Goal: Check status: Check status

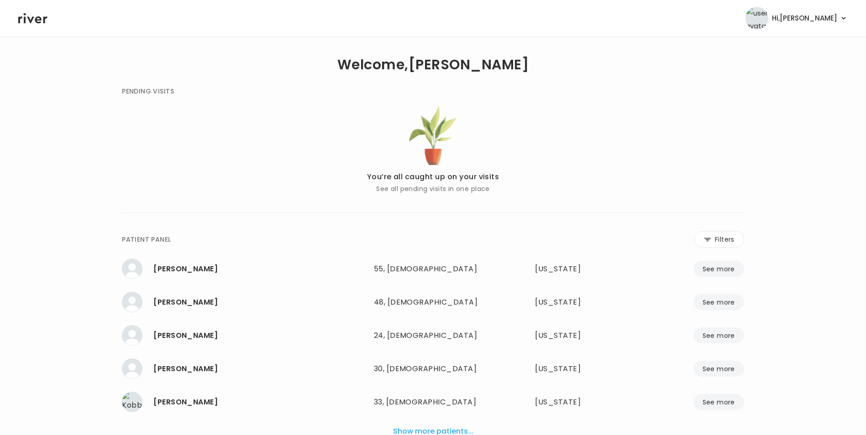
click at [717, 242] on button "Filters" at bounding box center [719, 239] width 50 height 16
click at [472, 237] on input "name" at bounding box center [406, 241] width 290 height 19
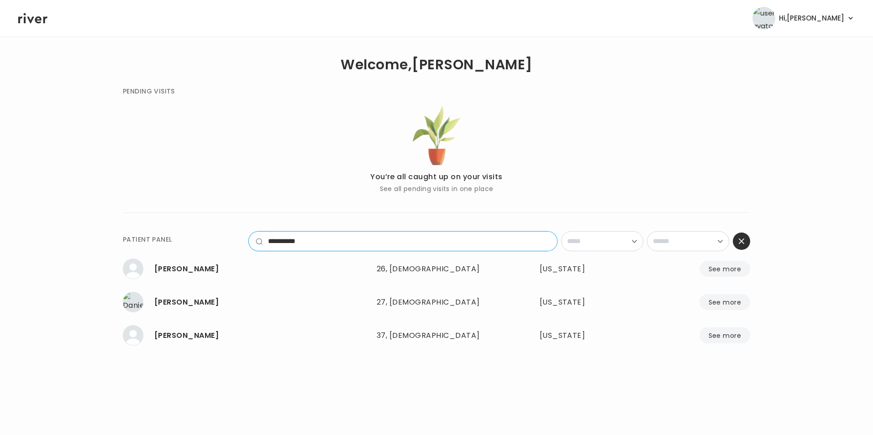
type input "**********"
click at [720, 295] on button "See more" at bounding box center [724, 302] width 51 height 16
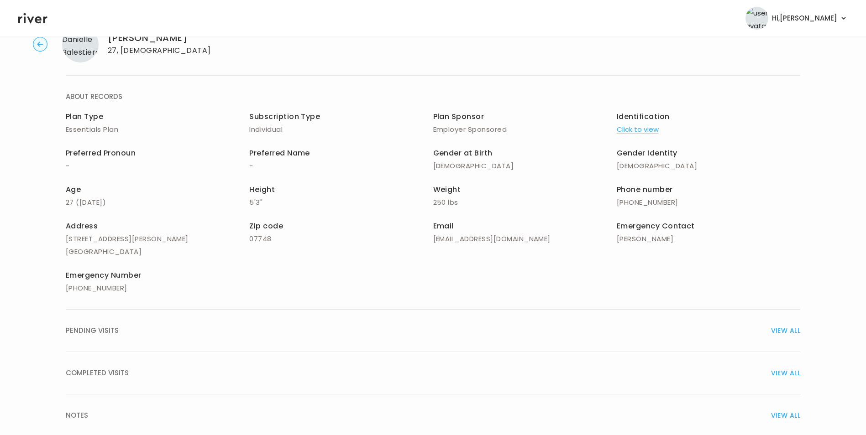
scroll to position [65, 0]
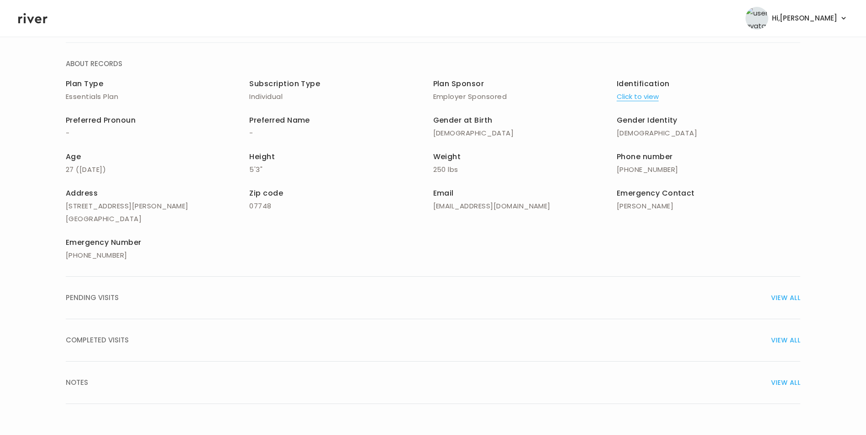
click at [782, 337] on span "VIEW ALL" at bounding box center [785, 340] width 29 height 13
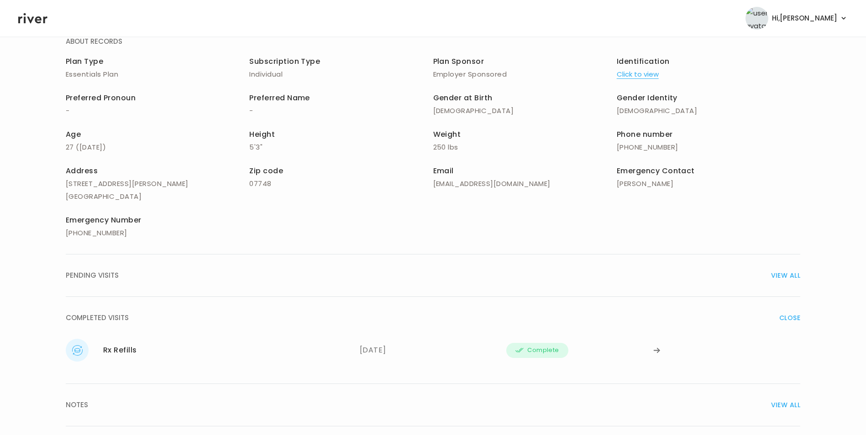
scroll to position [110, 0]
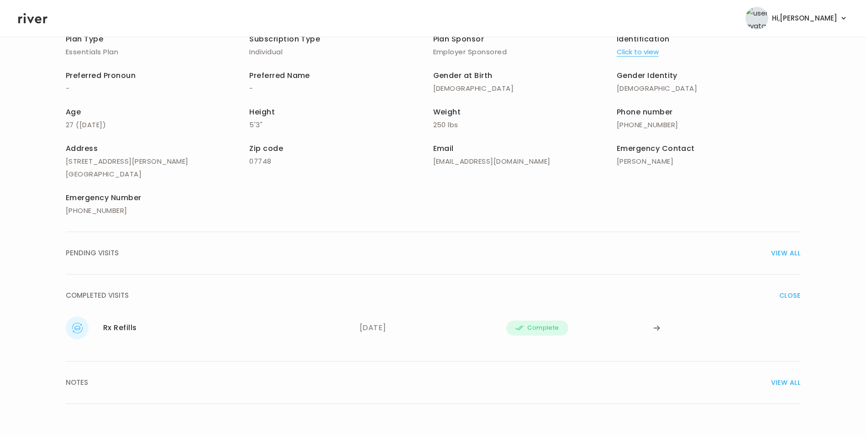
click at [660, 326] on icon at bounding box center [656, 328] width 7 height 7
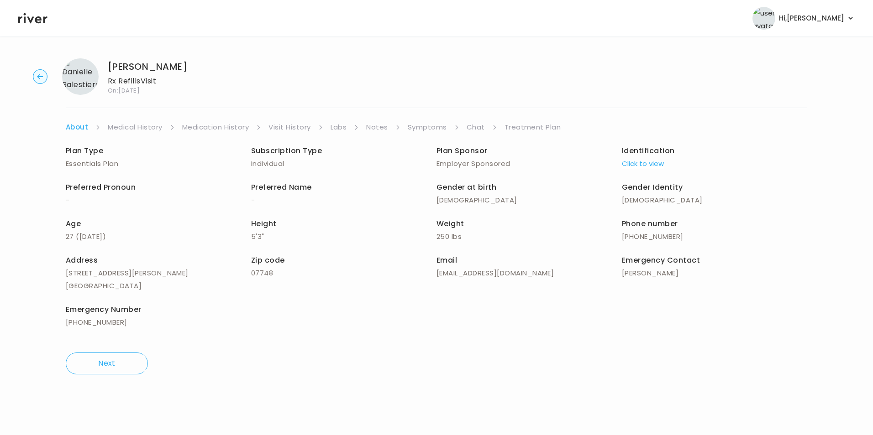
click at [295, 126] on link "Visit History" at bounding box center [289, 127] width 42 height 13
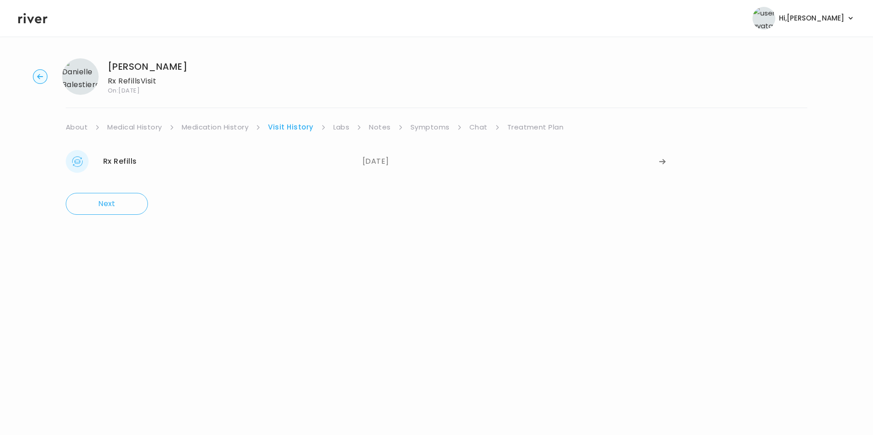
click at [296, 123] on link "Visit History" at bounding box center [290, 127] width 45 height 13
click at [293, 126] on link "Visit History" at bounding box center [290, 127] width 45 height 13
click at [666, 162] on icon at bounding box center [662, 161] width 7 height 7
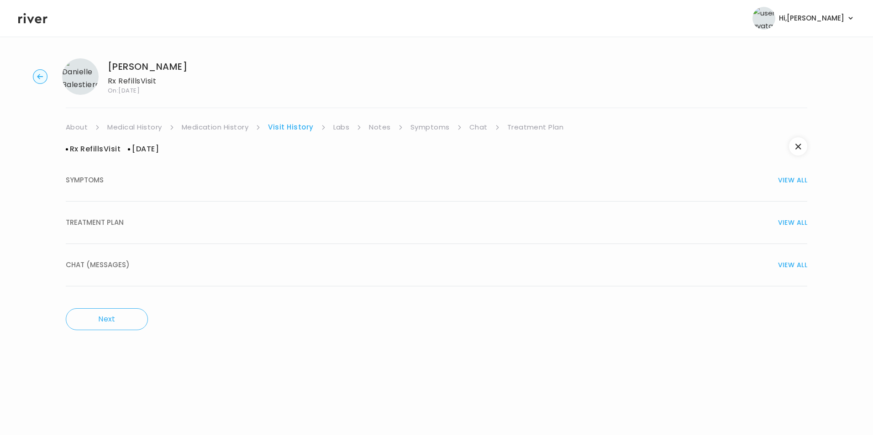
click at [791, 179] on span "VIEW ALL" at bounding box center [792, 180] width 29 height 13
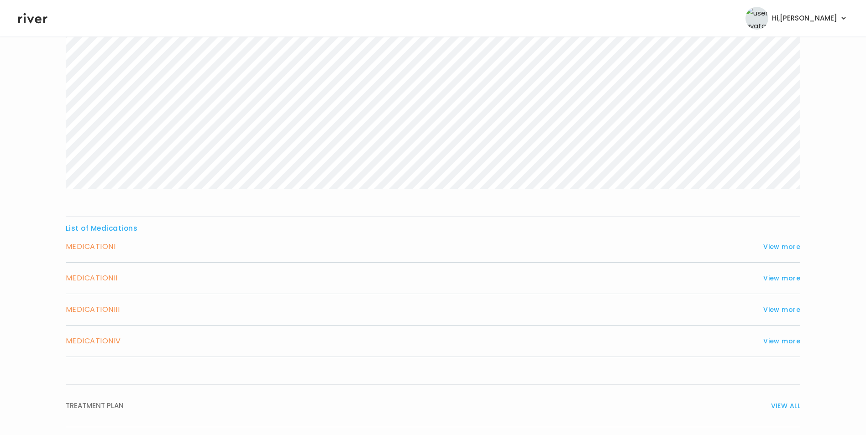
scroll to position [228, 0]
click at [786, 242] on button "View more" at bounding box center [781, 242] width 37 height 11
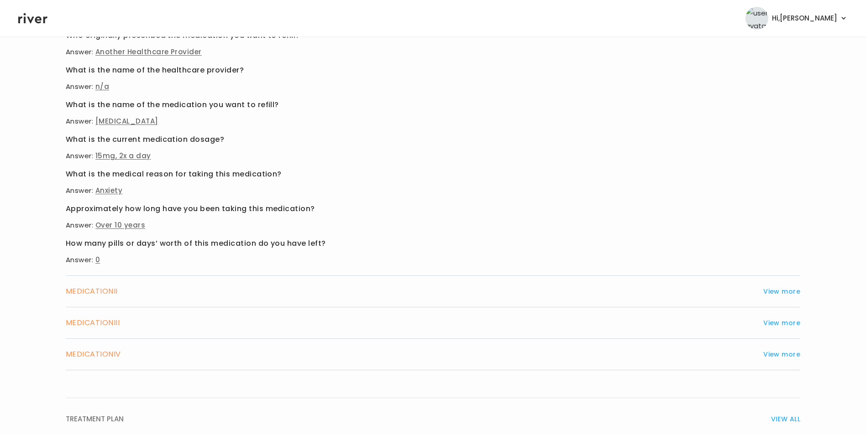
scroll to position [502, 0]
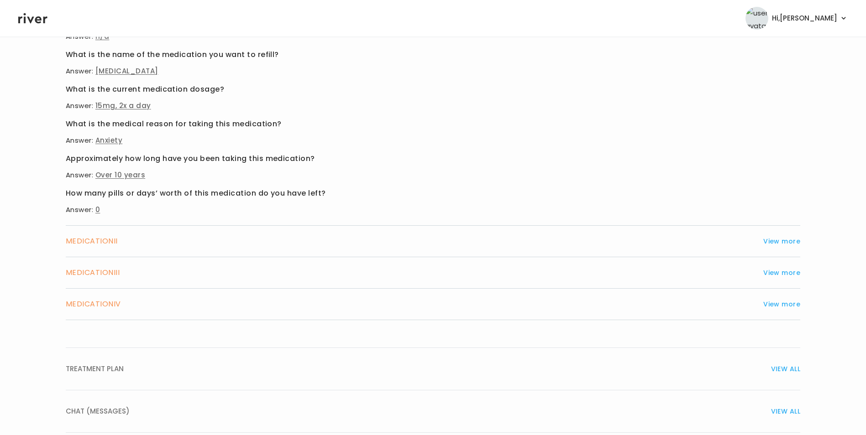
click at [779, 241] on button "View more" at bounding box center [781, 241] width 37 height 11
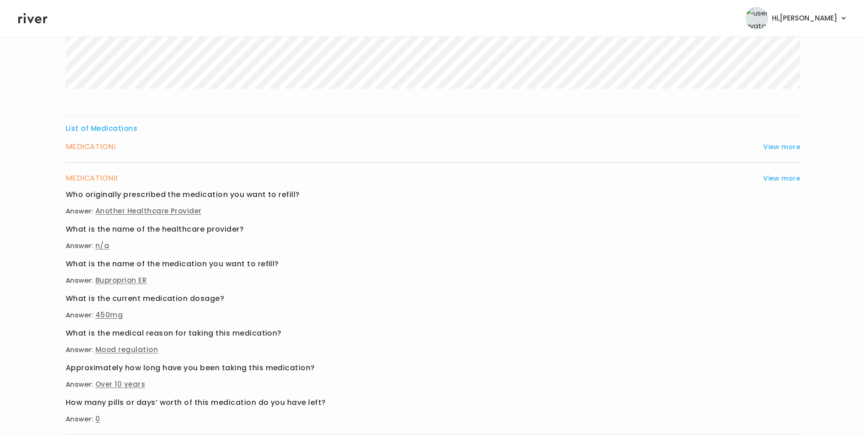
scroll to position [292, 0]
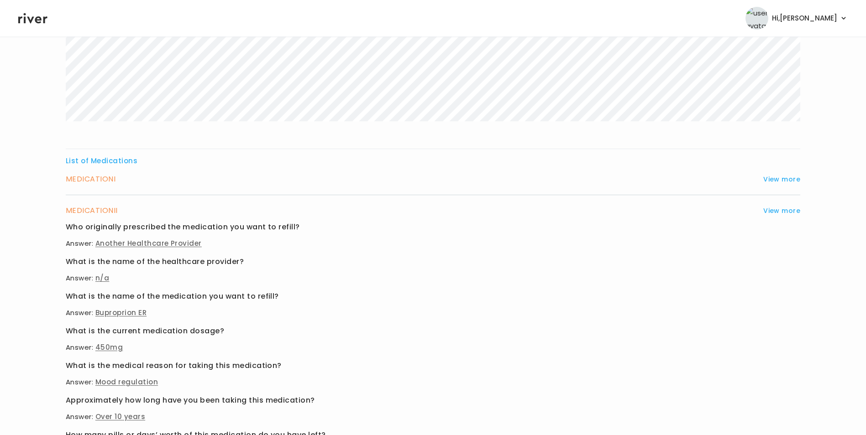
click at [785, 212] on button "View more" at bounding box center [781, 210] width 37 height 11
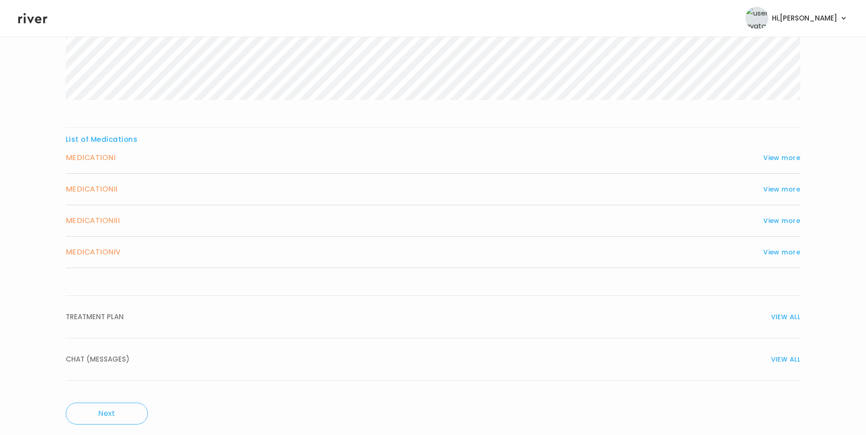
scroll to position [324, 0]
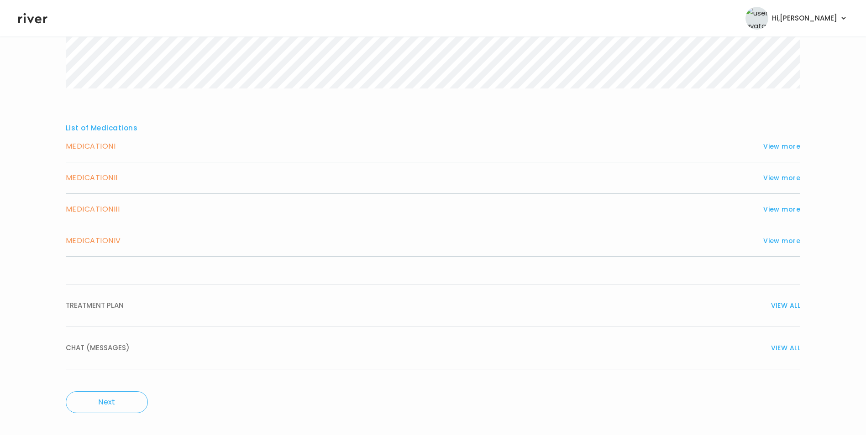
click at [781, 239] on button "View more" at bounding box center [781, 240] width 37 height 11
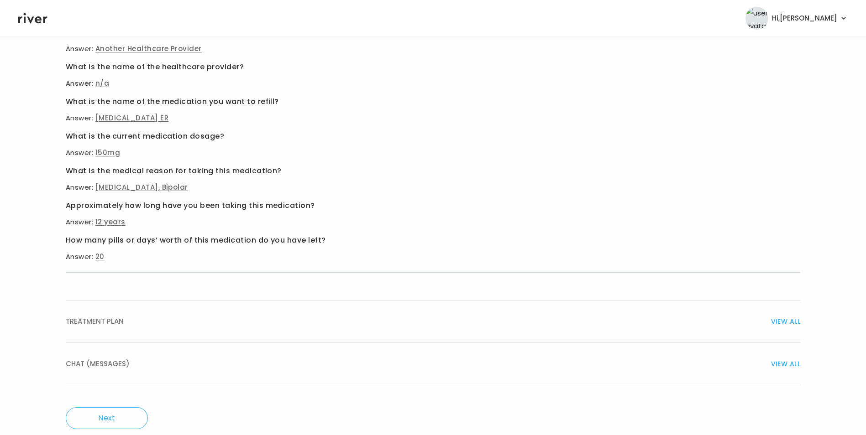
scroll to position [565, 0]
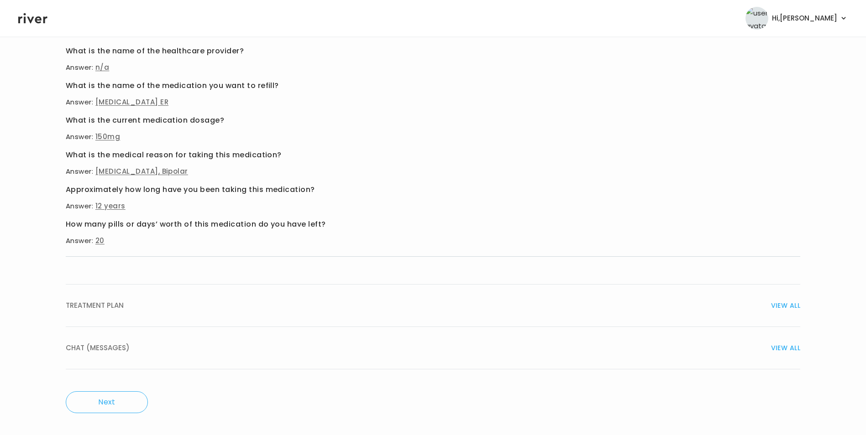
click at [797, 303] on span "VIEW ALL" at bounding box center [785, 305] width 29 height 13
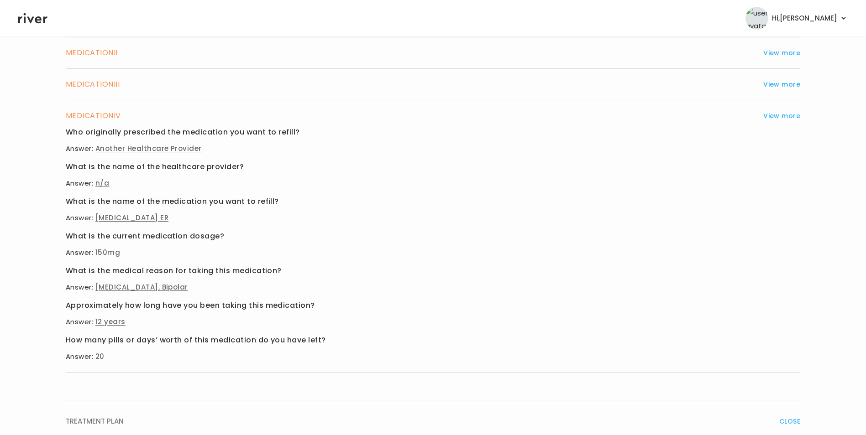
scroll to position [429, 0]
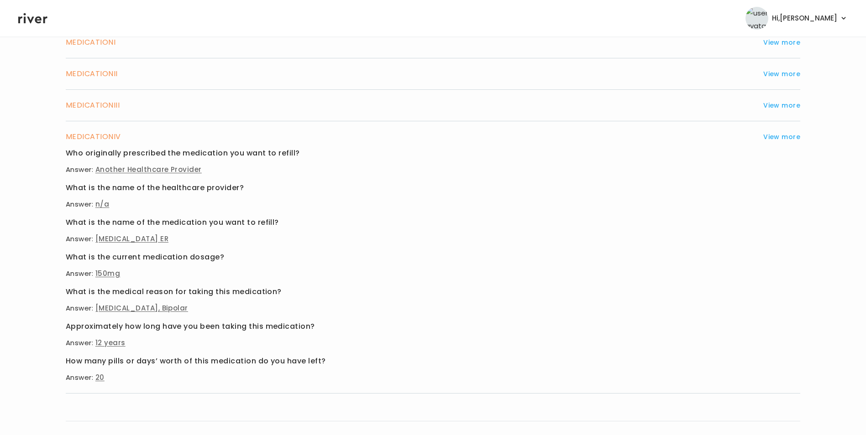
click at [783, 138] on button "View more" at bounding box center [781, 136] width 37 height 11
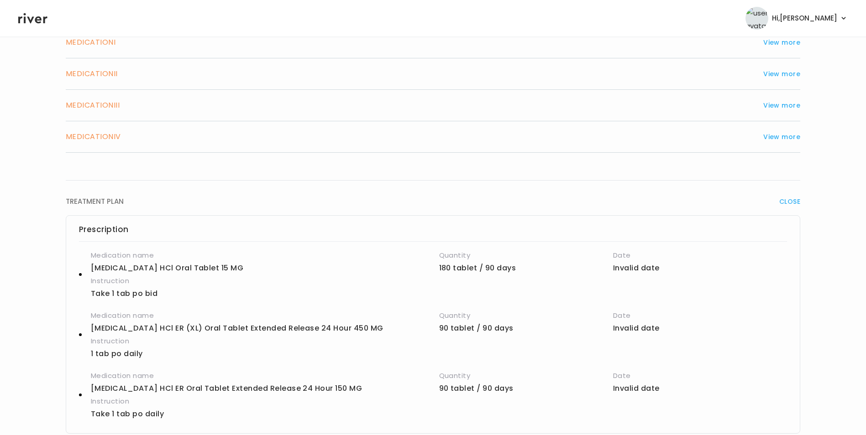
click at [785, 196] on span "CLOSE" at bounding box center [789, 201] width 21 height 13
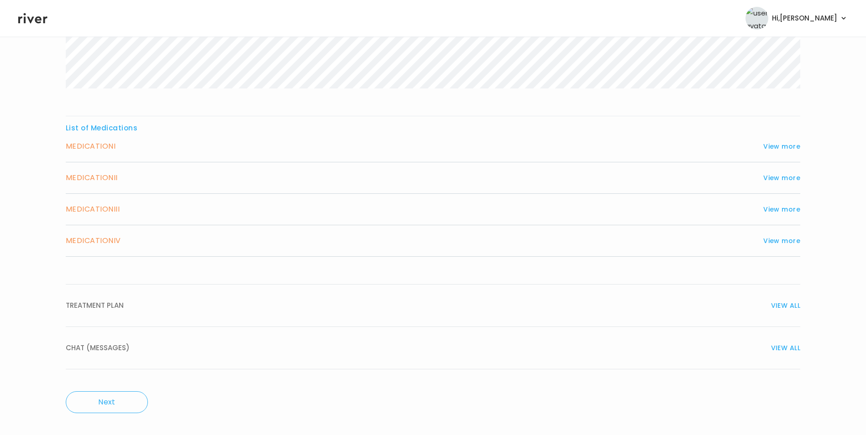
scroll to position [324, 0]
click at [95, 406] on button "Next" at bounding box center [107, 403] width 82 height 22
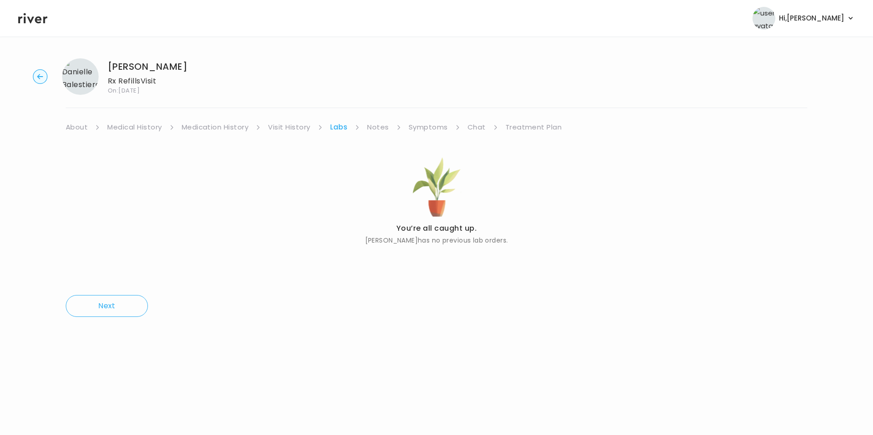
click at [300, 130] on link "Visit History" at bounding box center [289, 127] width 42 height 13
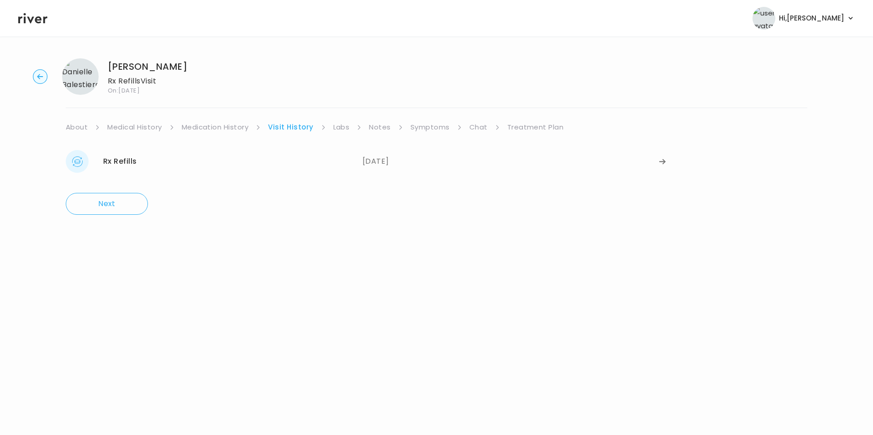
click at [234, 126] on link "Medication History" at bounding box center [215, 127] width 67 height 13
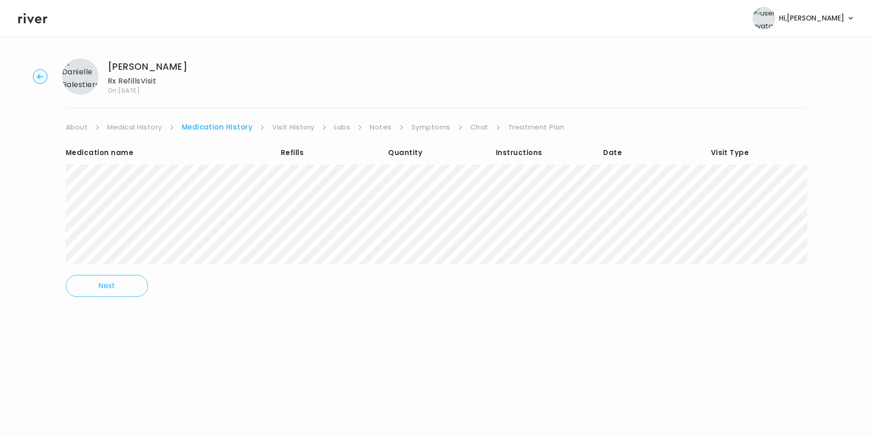
click at [153, 125] on link "Medical History" at bounding box center [134, 127] width 54 height 13
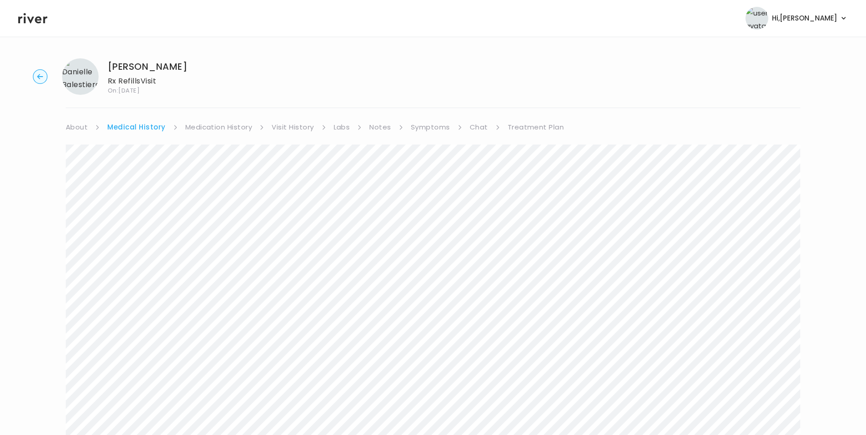
click at [287, 125] on link "Visit History" at bounding box center [293, 127] width 42 height 13
click at [134, 162] on div "Rx Refills" at bounding box center [120, 161] width 34 height 13
click at [784, 178] on span "VIEW ALL" at bounding box center [792, 180] width 29 height 13
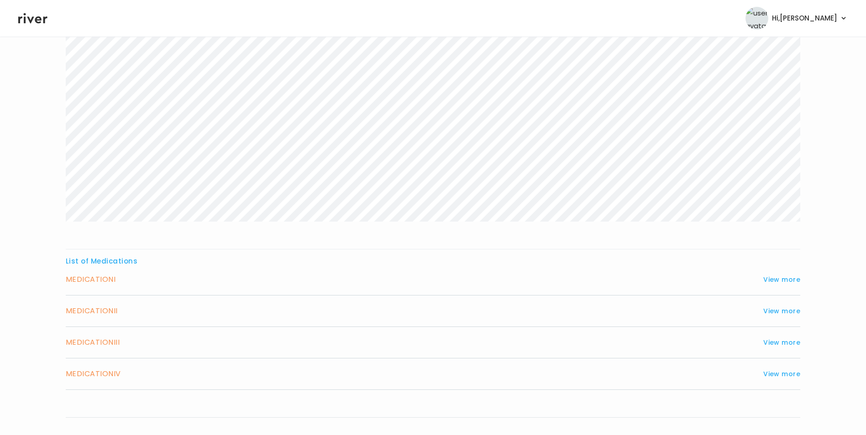
scroll to position [228, 0]
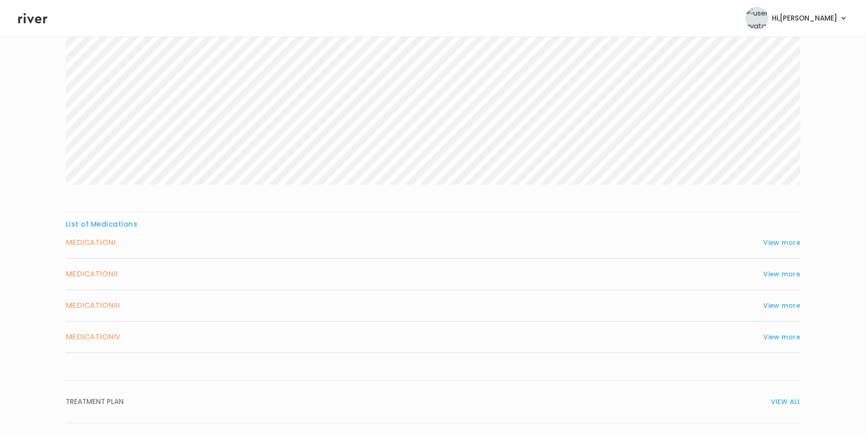
click at [775, 242] on button "View more" at bounding box center [781, 242] width 37 height 11
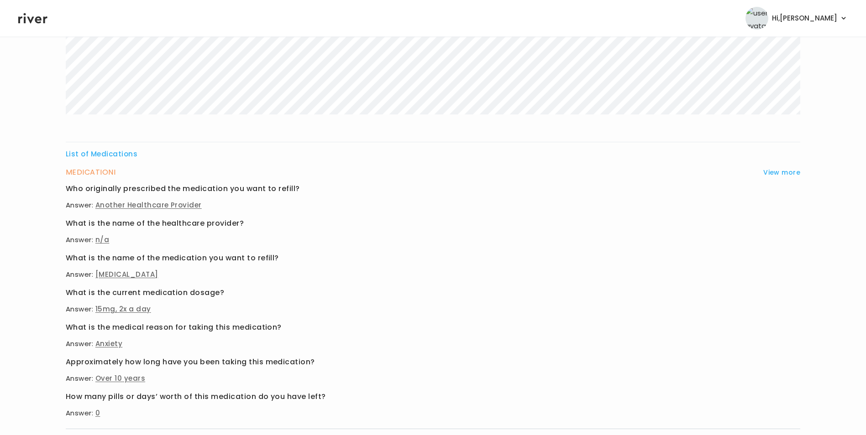
scroll to position [274, 0]
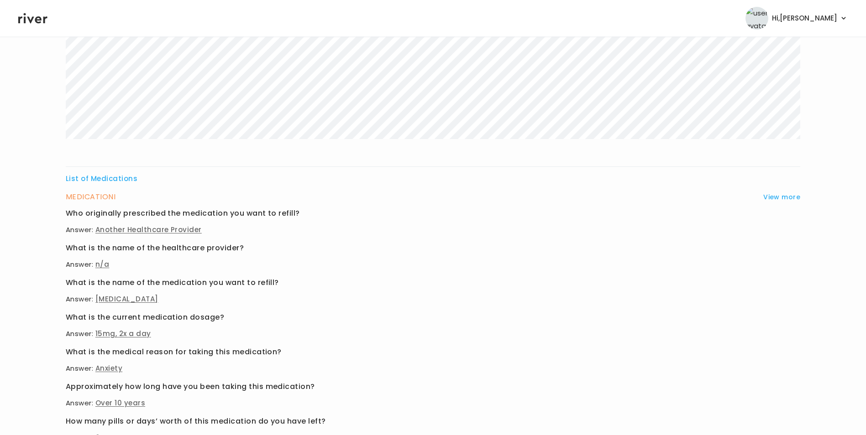
click at [778, 196] on button "View more" at bounding box center [781, 197] width 37 height 11
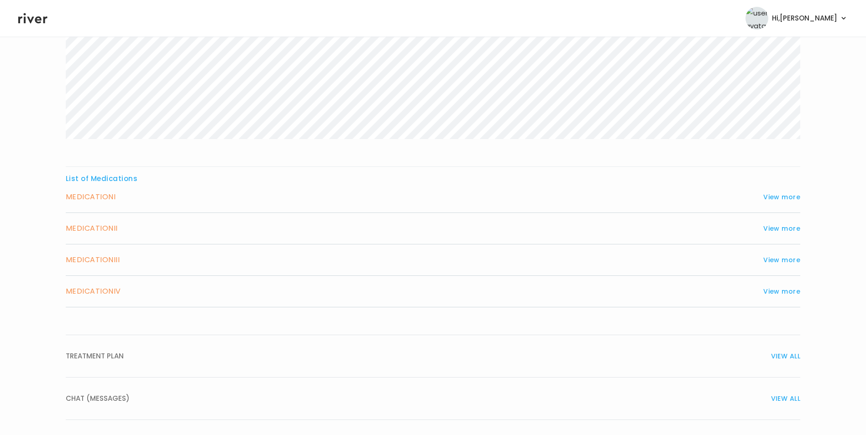
click at [778, 225] on button "View more" at bounding box center [781, 228] width 37 height 11
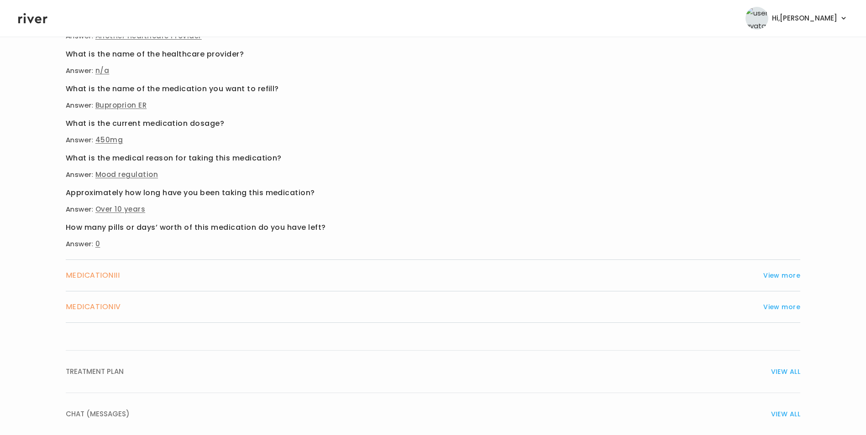
scroll to position [548, 0]
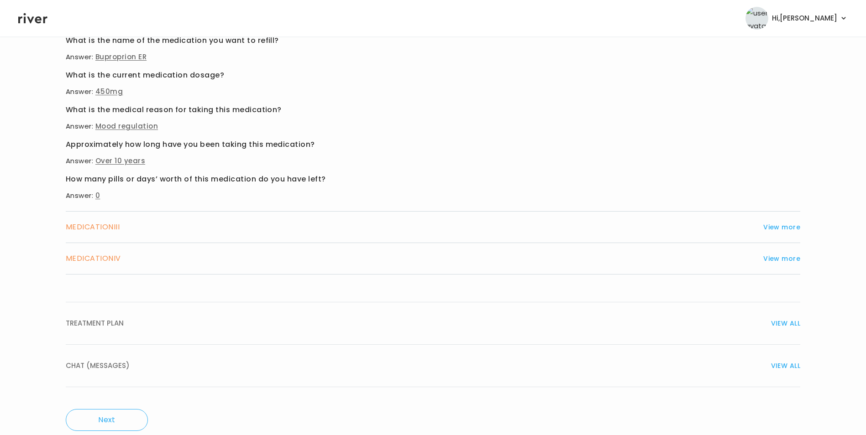
click at [782, 259] on button "View more" at bounding box center [781, 258] width 37 height 11
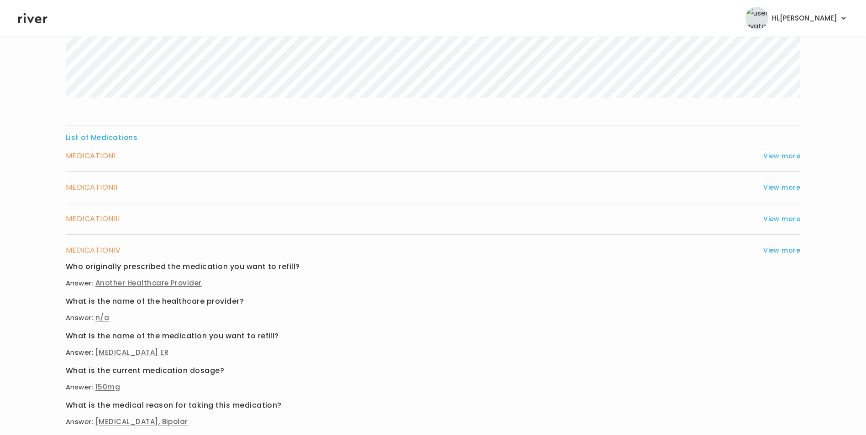
scroll to position [456, 0]
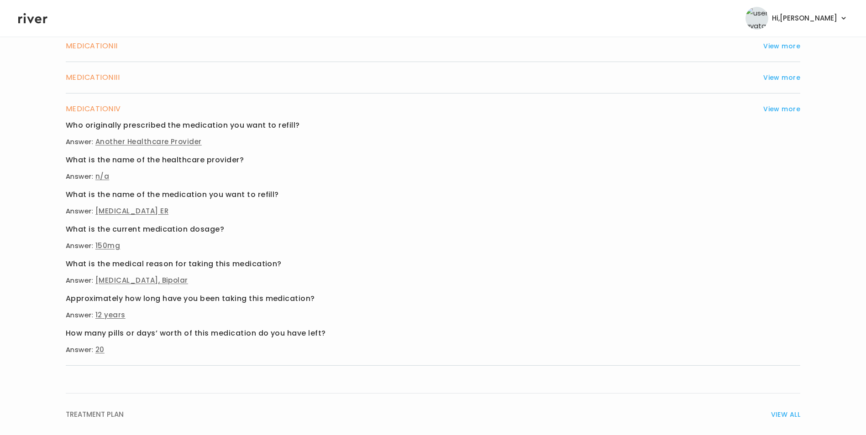
click at [774, 109] on button "View more" at bounding box center [781, 109] width 37 height 11
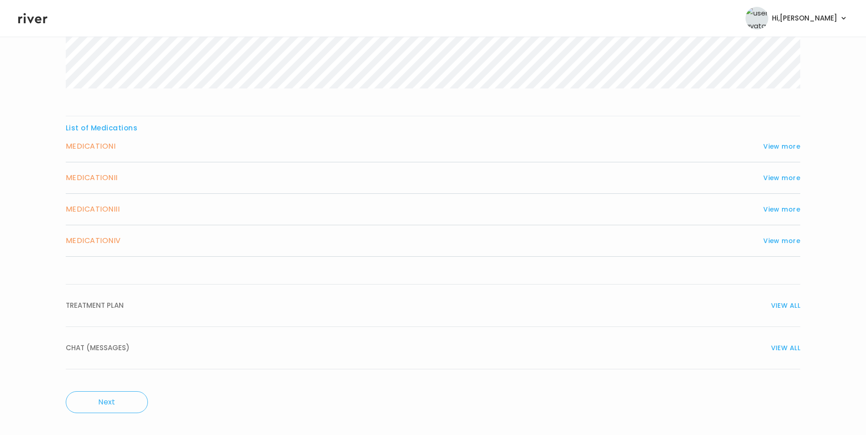
click at [790, 242] on button "View more" at bounding box center [781, 240] width 37 height 11
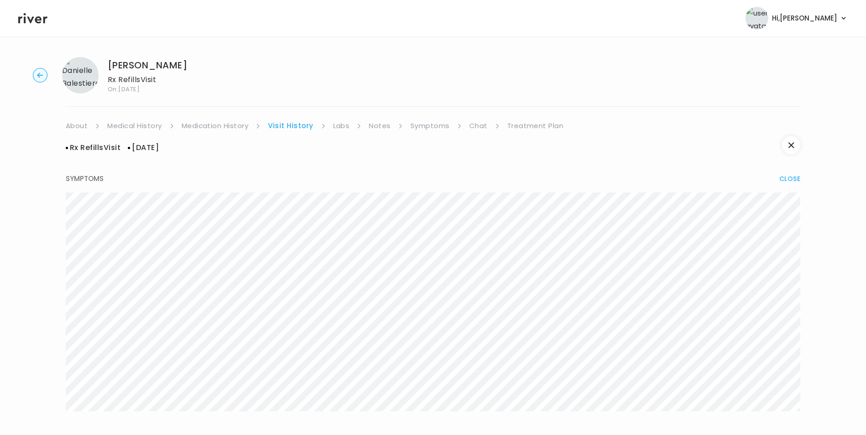
scroll to position [0, 0]
click at [76, 123] on link "About" at bounding box center [77, 127] width 22 height 13
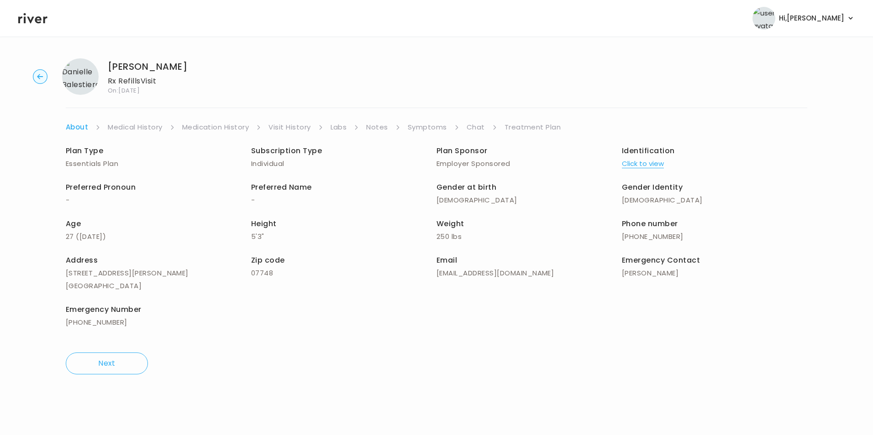
click at [655, 163] on button "Click to view" at bounding box center [643, 163] width 42 height 13
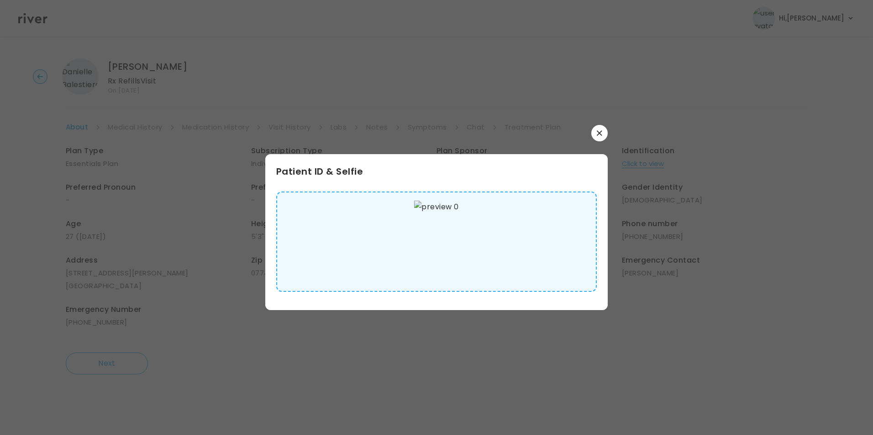
click at [600, 129] on button "button" at bounding box center [599, 133] width 16 height 16
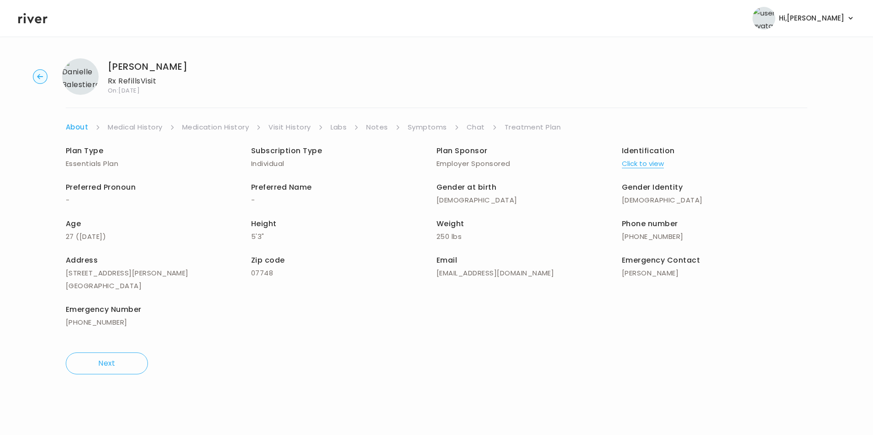
click at [512, 122] on link "Treatment Plan" at bounding box center [532, 127] width 57 height 13
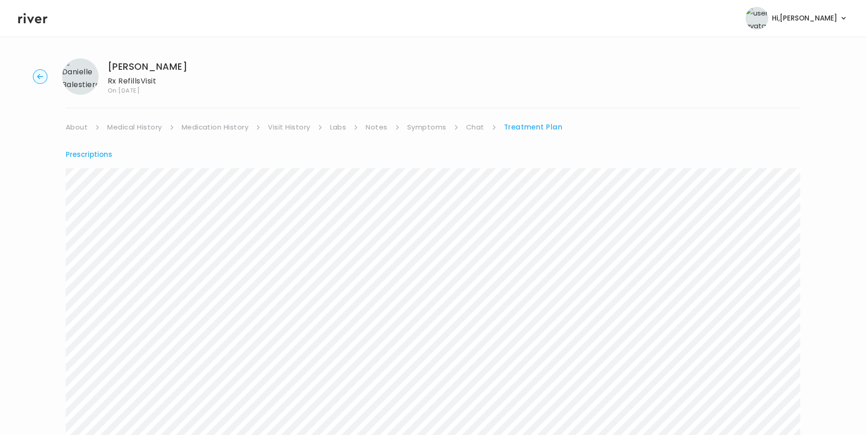
click at [478, 124] on link "Chat" at bounding box center [475, 127] width 18 height 13
click at [432, 128] on link "Symptoms" at bounding box center [426, 127] width 39 height 13
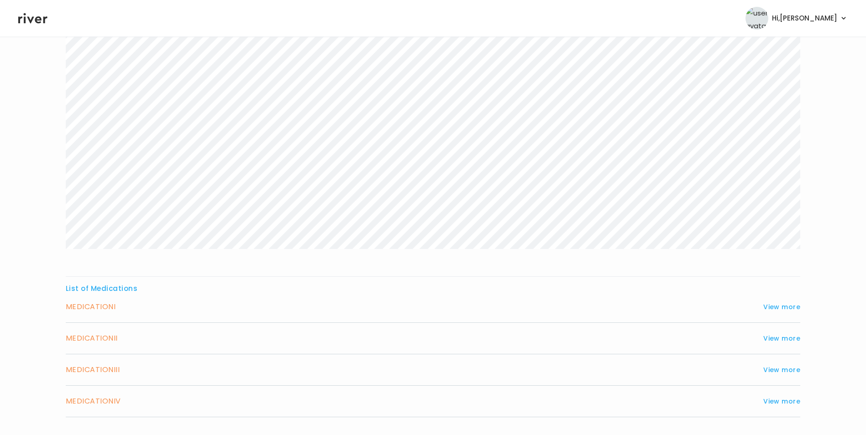
scroll to position [131, 0]
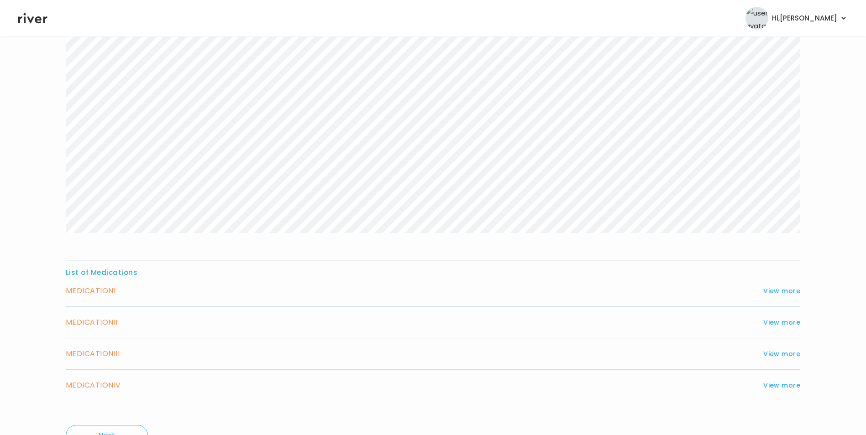
click at [794, 290] on button "View more" at bounding box center [781, 291] width 37 height 11
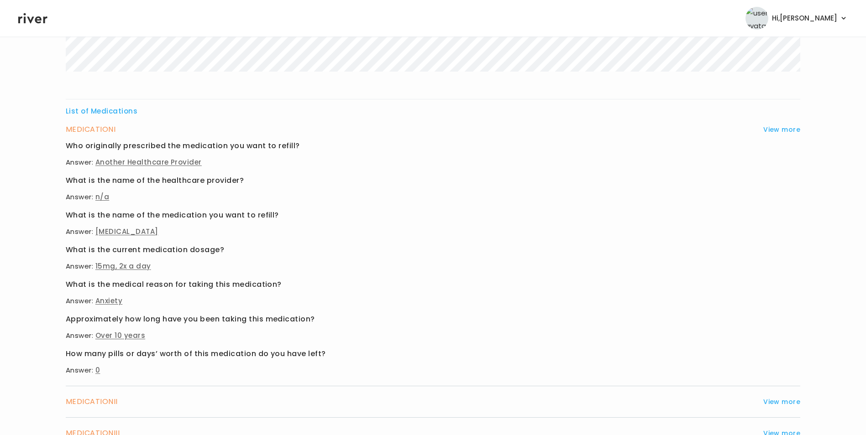
scroll to position [359, 0]
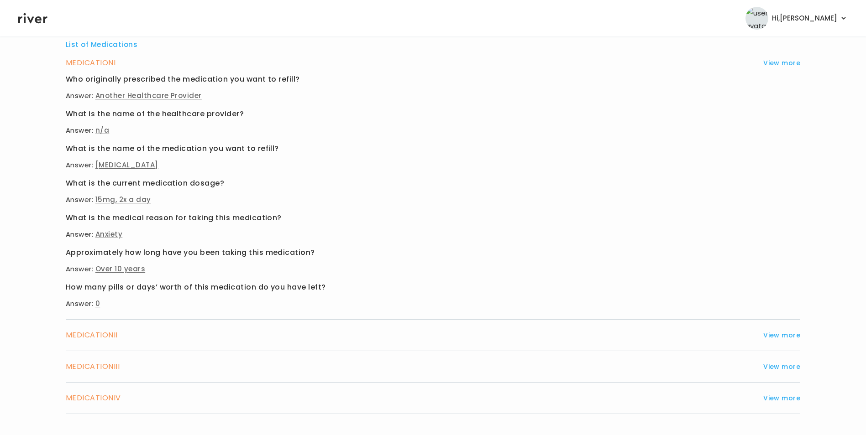
click at [783, 332] on button "View more" at bounding box center [781, 335] width 37 height 11
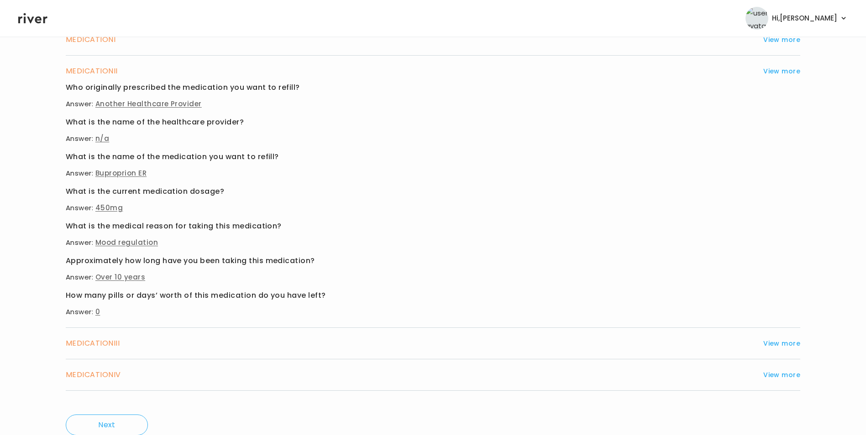
scroll to position [404, 0]
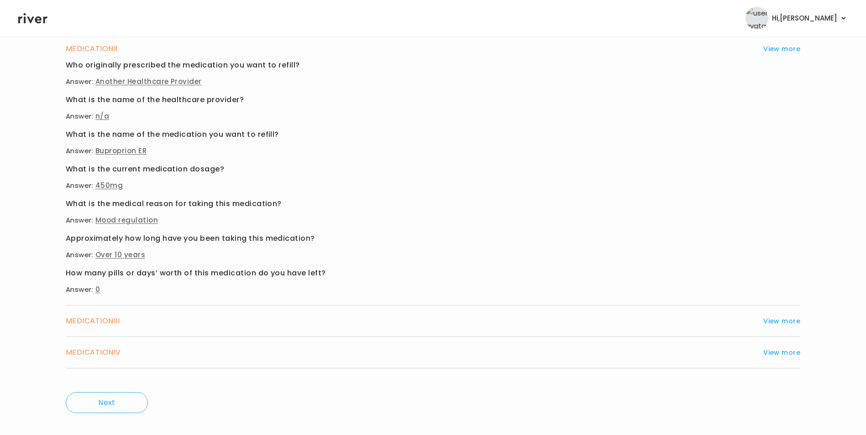
click at [784, 325] on button "View more" at bounding box center [781, 321] width 37 height 11
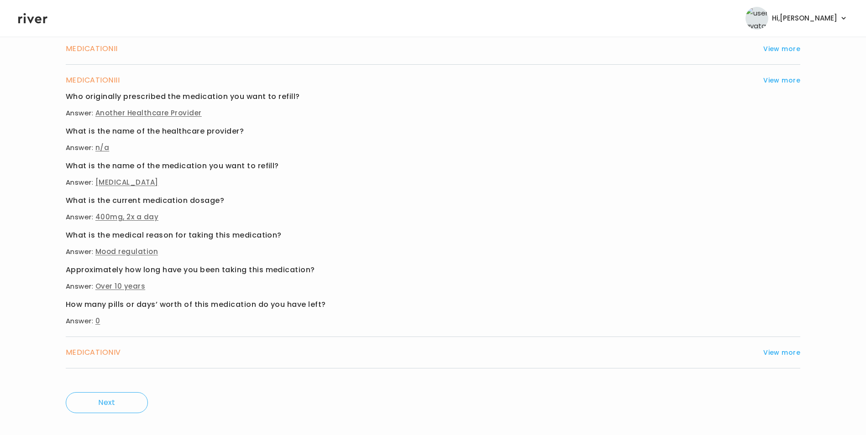
click at [784, 352] on button "View more" at bounding box center [781, 352] width 37 height 11
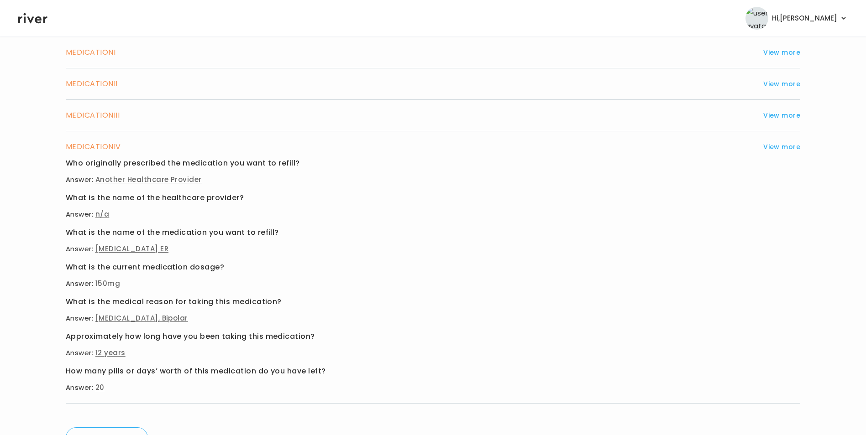
scroll to position [313, 0]
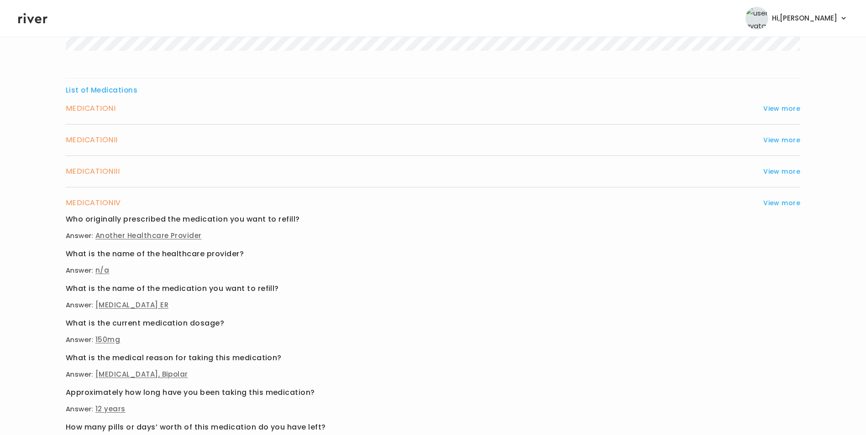
click at [784, 170] on button "View more" at bounding box center [781, 171] width 37 height 11
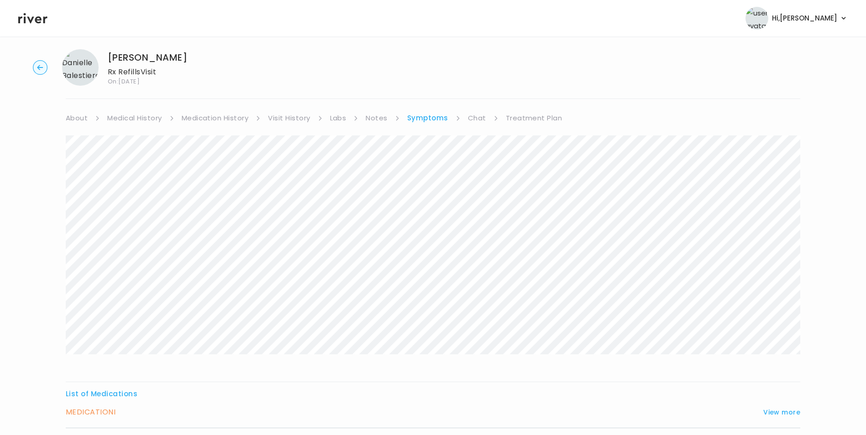
scroll to position [0, 0]
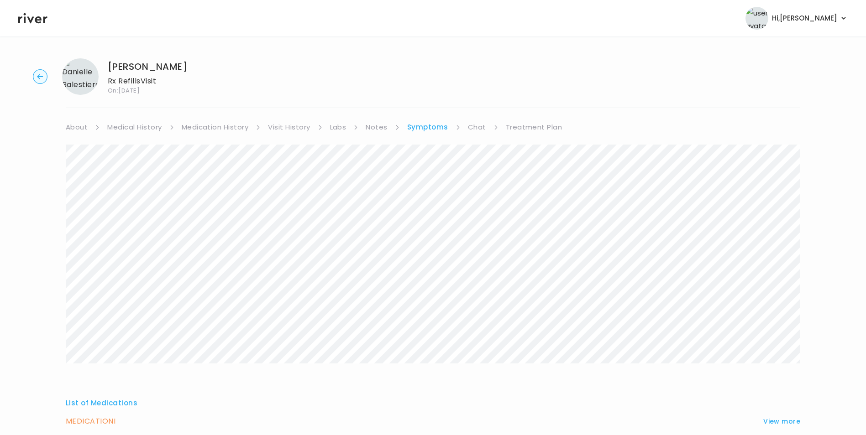
click at [287, 129] on link "Visit History" at bounding box center [289, 127] width 42 height 13
click at [670, 160] on div at bounding box center [733, 161] width 148 height 23
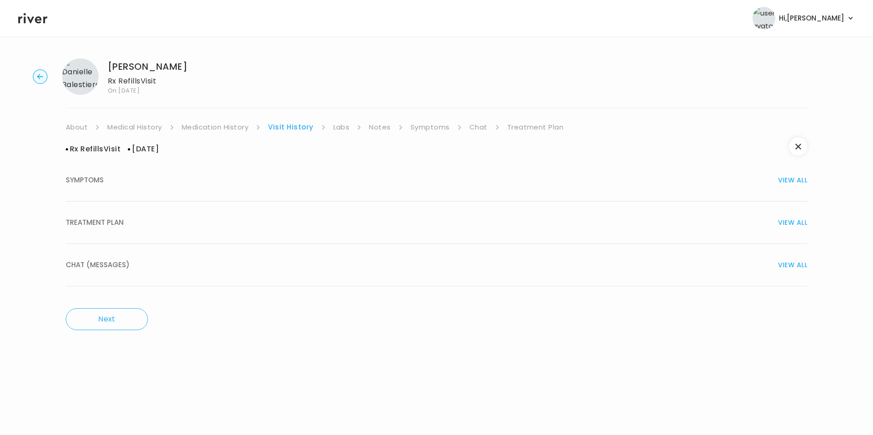
click at [785, 179] on span "VIEW ALL" at bounding box center [792, 180] width 29 height 13
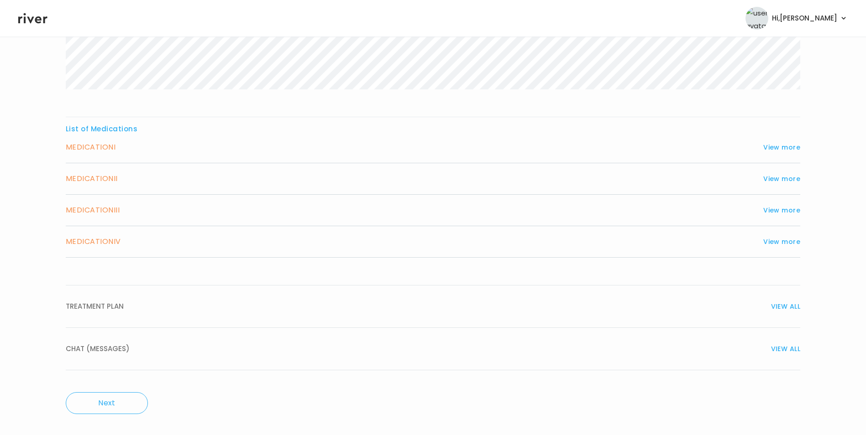
scroll to position [324, 0]
click at [784, 305] on span "VIEW ALL" at bounding box center [785, 305] width 29 height 13
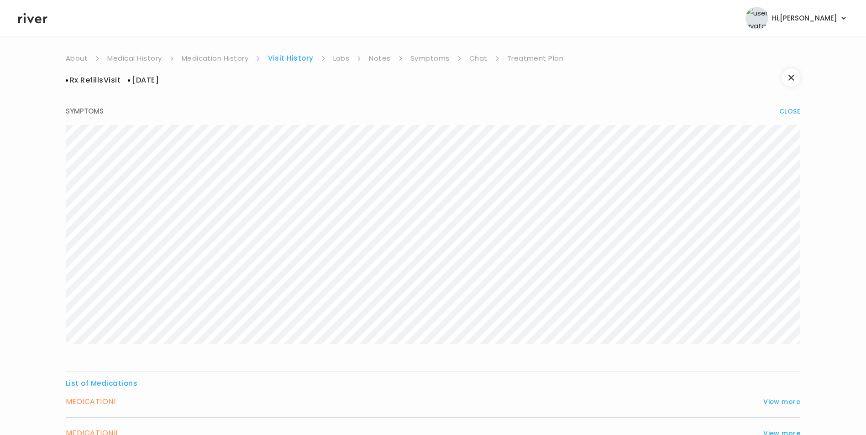
scroll to position [0, 0]
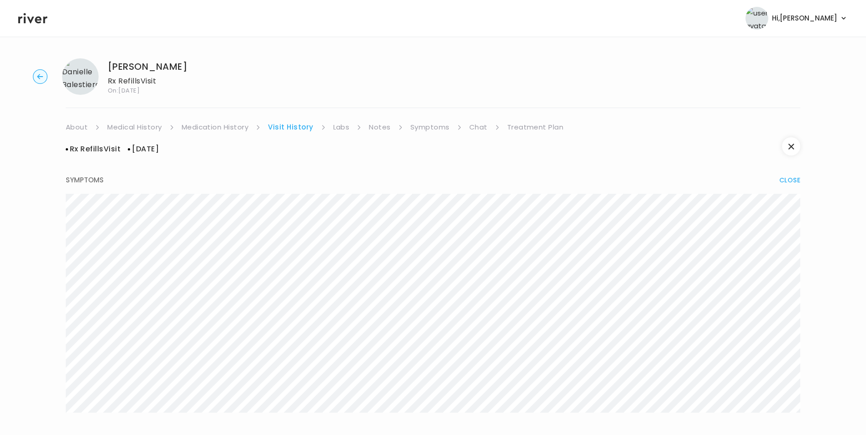
click at [793, 150] on button "button" at bounding box center [791, 146] width 18 height 18
click at [38, 75] on circle "button" at bounding box center [40, 77] width 14 height 14
